Goal: Information Seeking & Learning: Learn about a topic

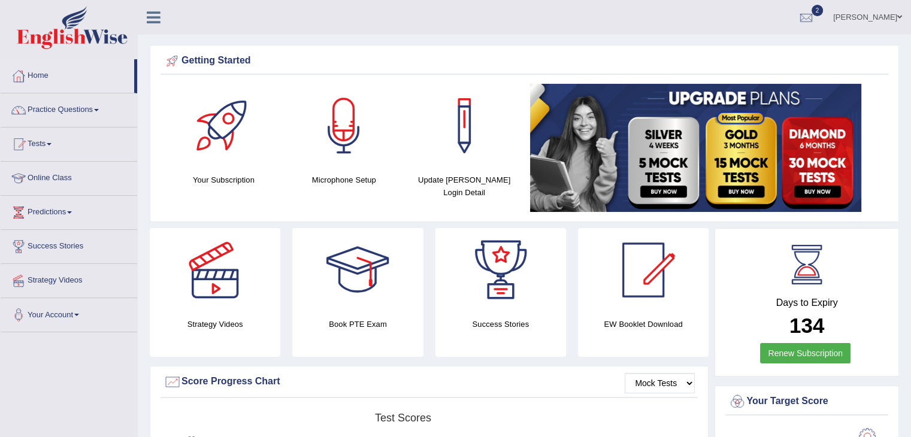
click at [51, 144] on span at bounding box center [49, 144] width 5 height 2
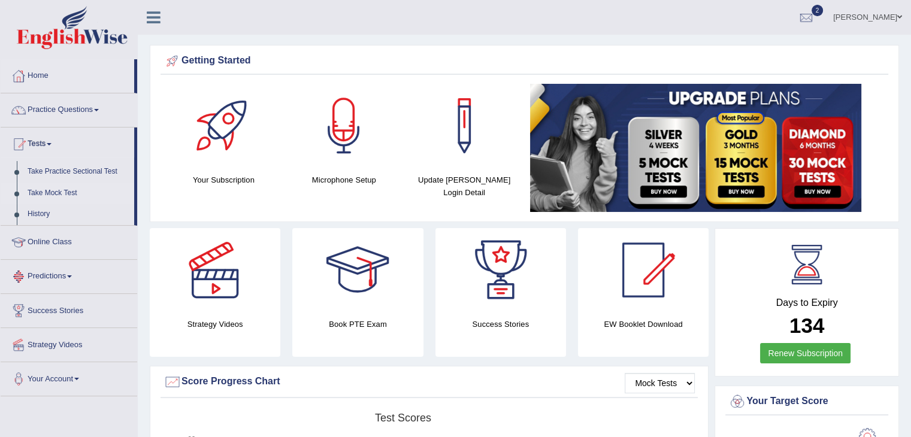
click at [71, 194] on link "Take Mock Test" at bounding box center [78, 194] width 112 height 22
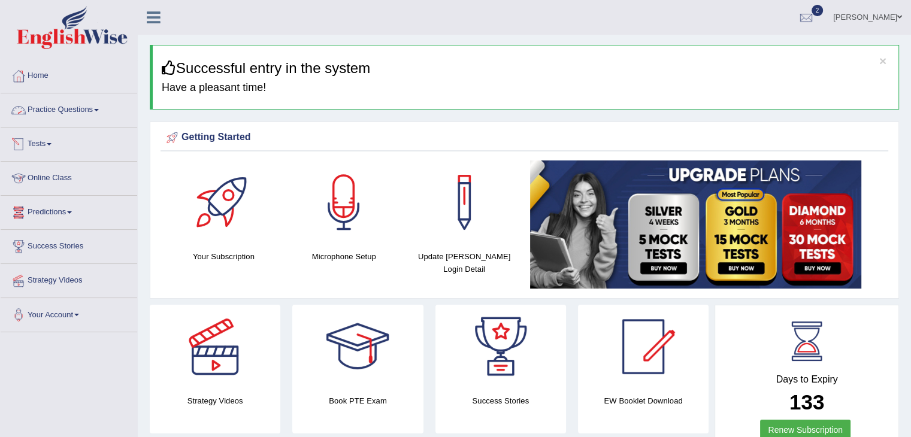
click at [101, 115] on link "Practice Questions" at bounding box center [69, 108] width 137 height 30
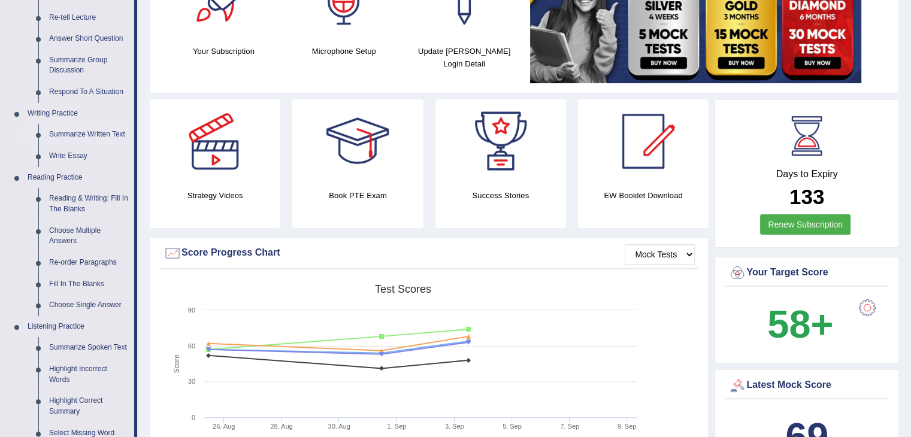
scroll to position [120, 0]
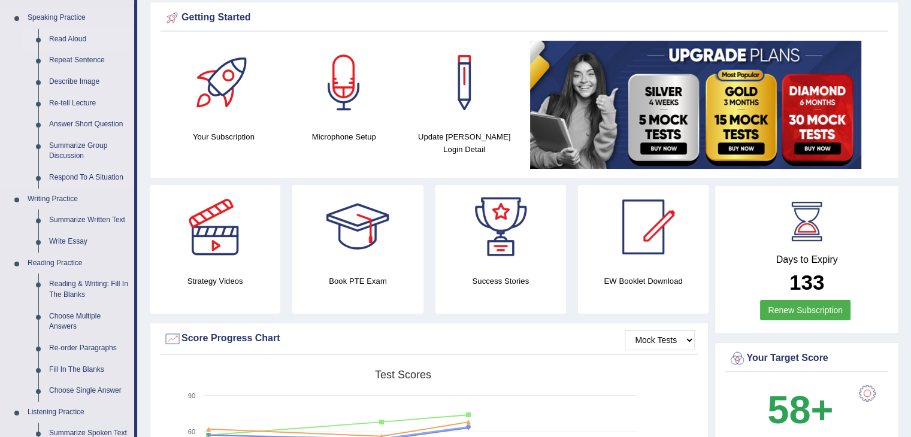
click at [80, 44] on link "Read Aloud" at bounding box center [89, 40] width 90 height 22
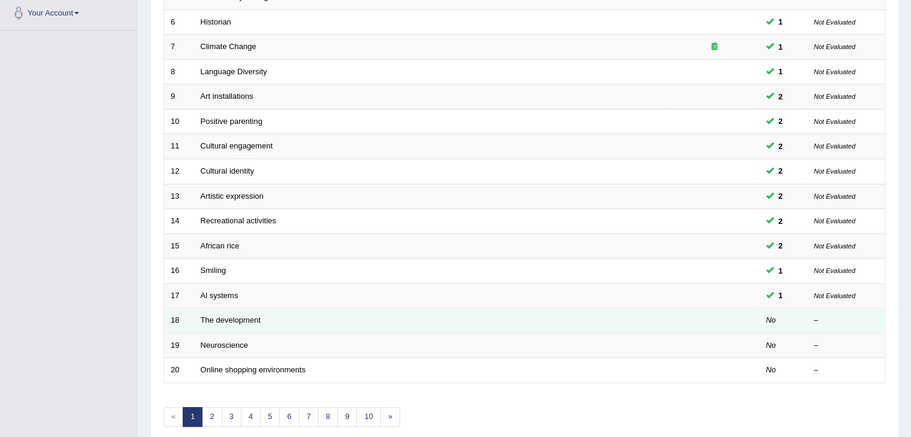
scroll to position [352, 0]
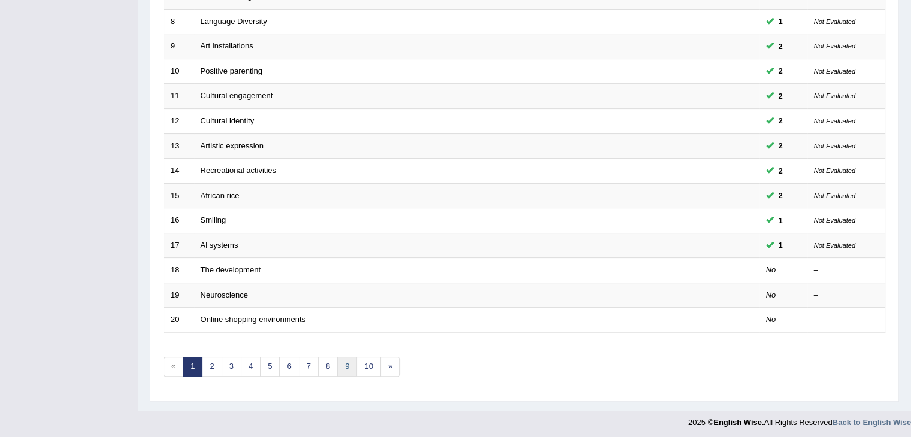
click at [337, 365] on link "9" at bounding box center [347, 367] width 20 height 20
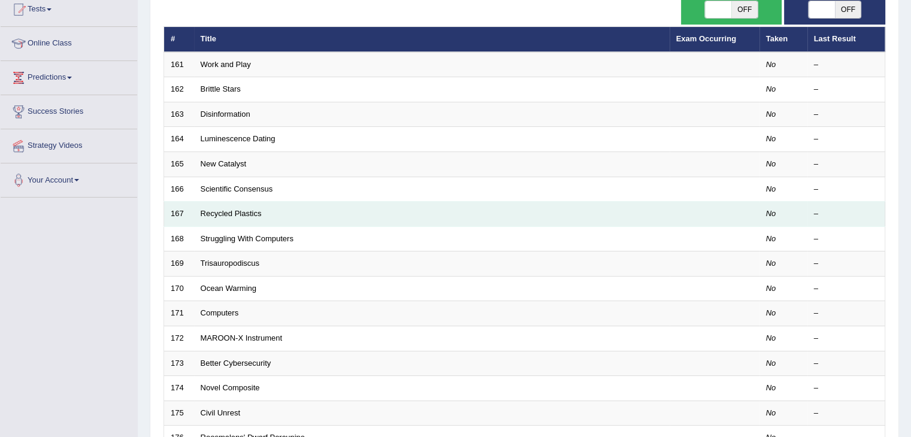
scroll to position [60, 0]
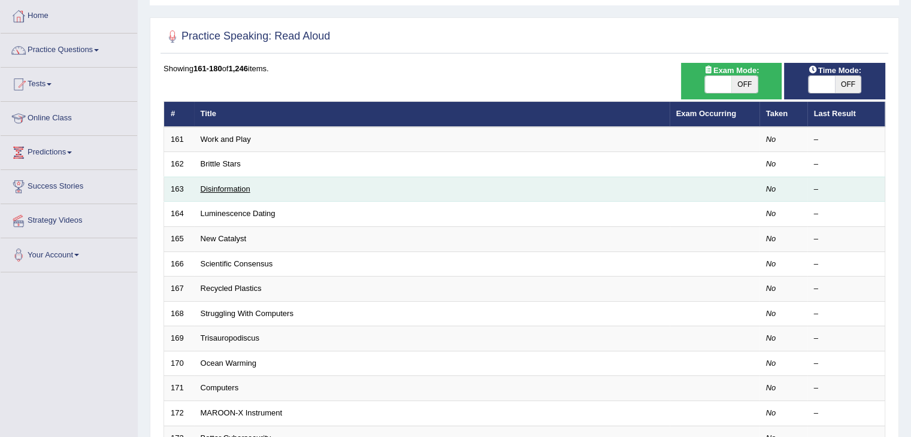
click at [232, 187] on link "Disinformation" at bounding box center [226, 188] width 50 height 9
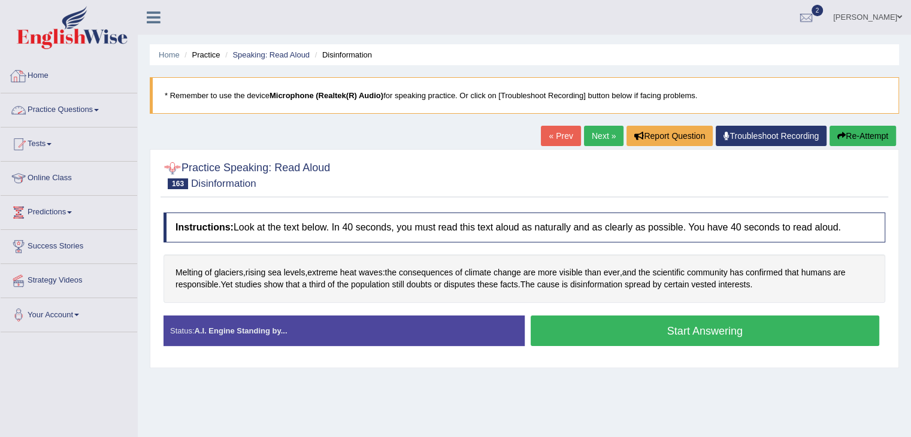
click at [101, 112] on link "Practice Questions" at bounding box center [69, 108] width 137 height 30
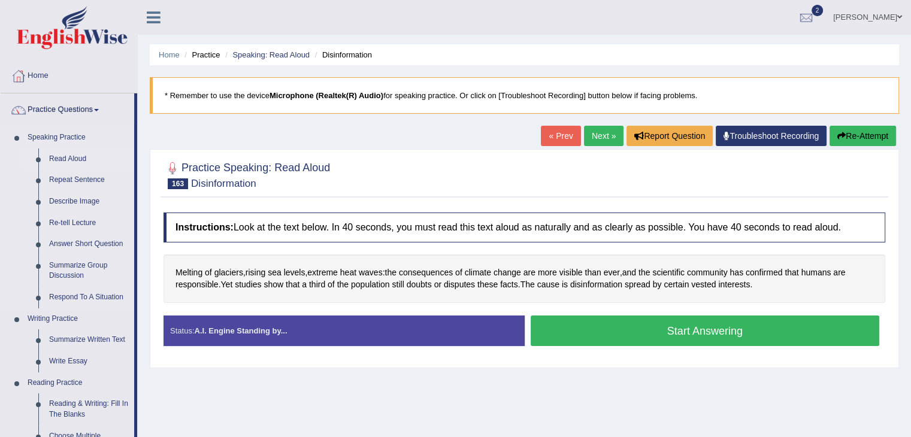
click at [77, 163] on link "Read Aloud" at bounding box center [89, 160] width 90 height 22
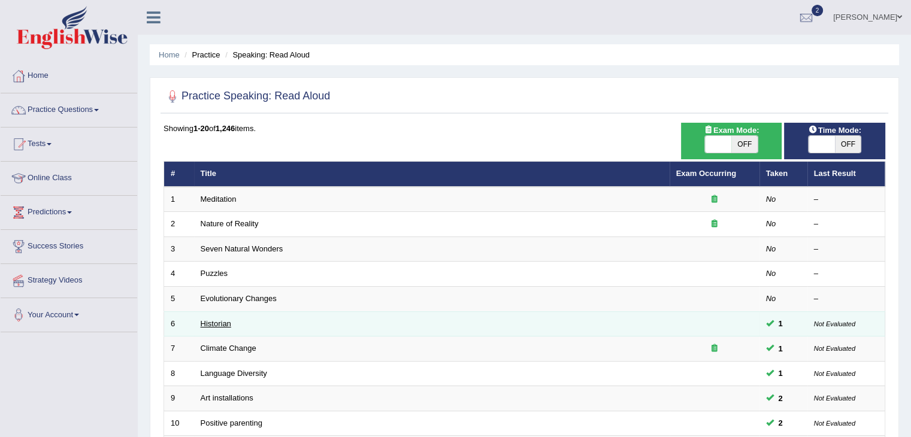
click at [222, 323] on link "Historian" at bounding box center [216, 323] width 31 height 9
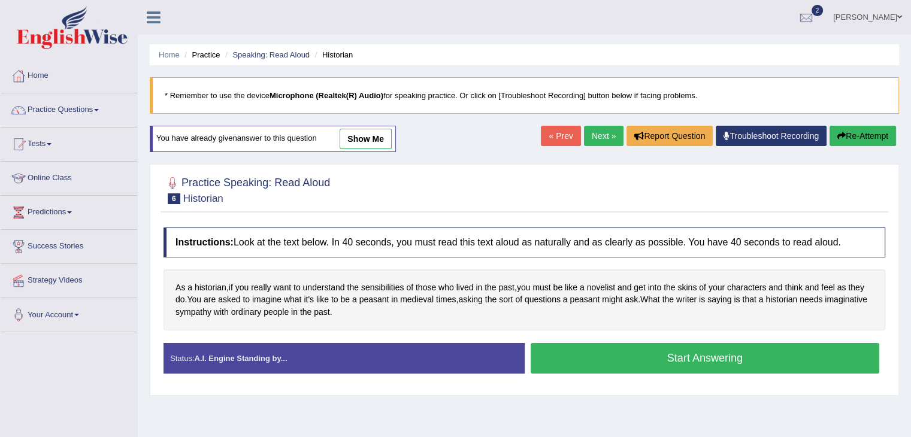
click at [365, 143] on link "show me" at bounding box center [366, 139] width 52 height 20
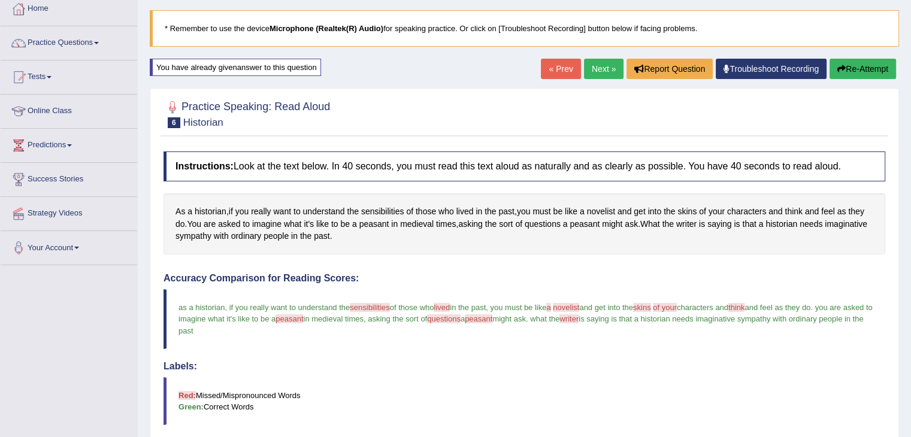
scroll to position [63, 0]
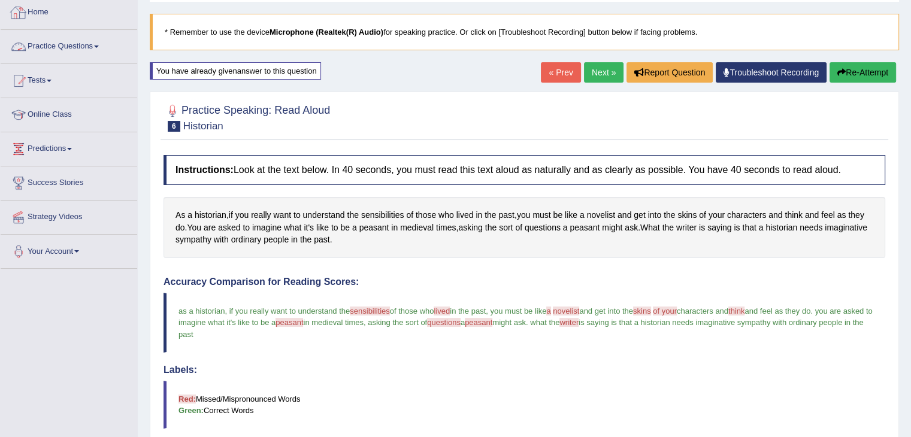
click at [60, 11] on link "Home" at bounding box center [69, 11] width 137 height 30
